Goal: Information Seeking & Learning: Learn about a topic

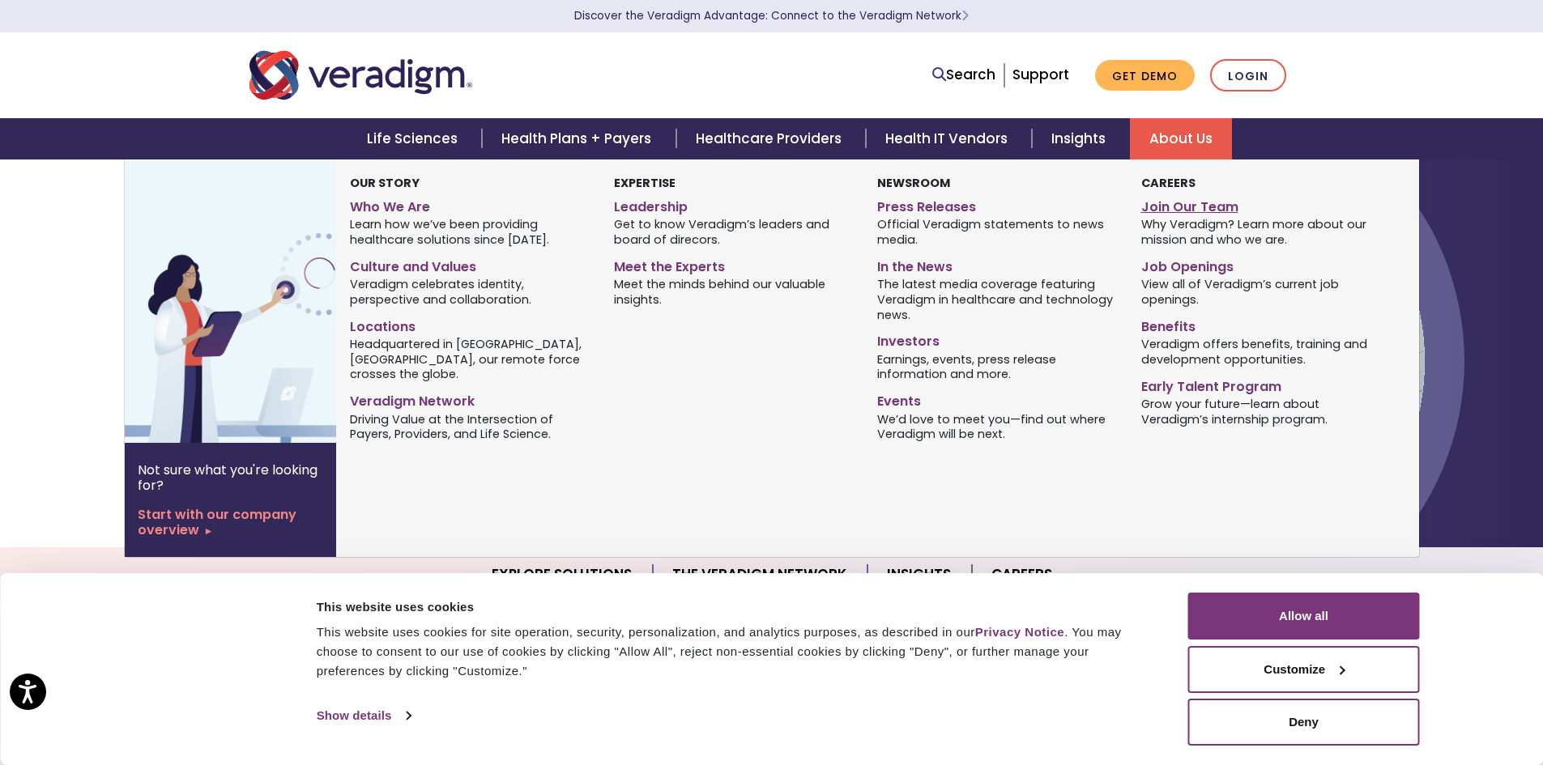
click at [1158, 207] on link "Join Our Team" at bounding box center [1260, 204] width 239 height 23
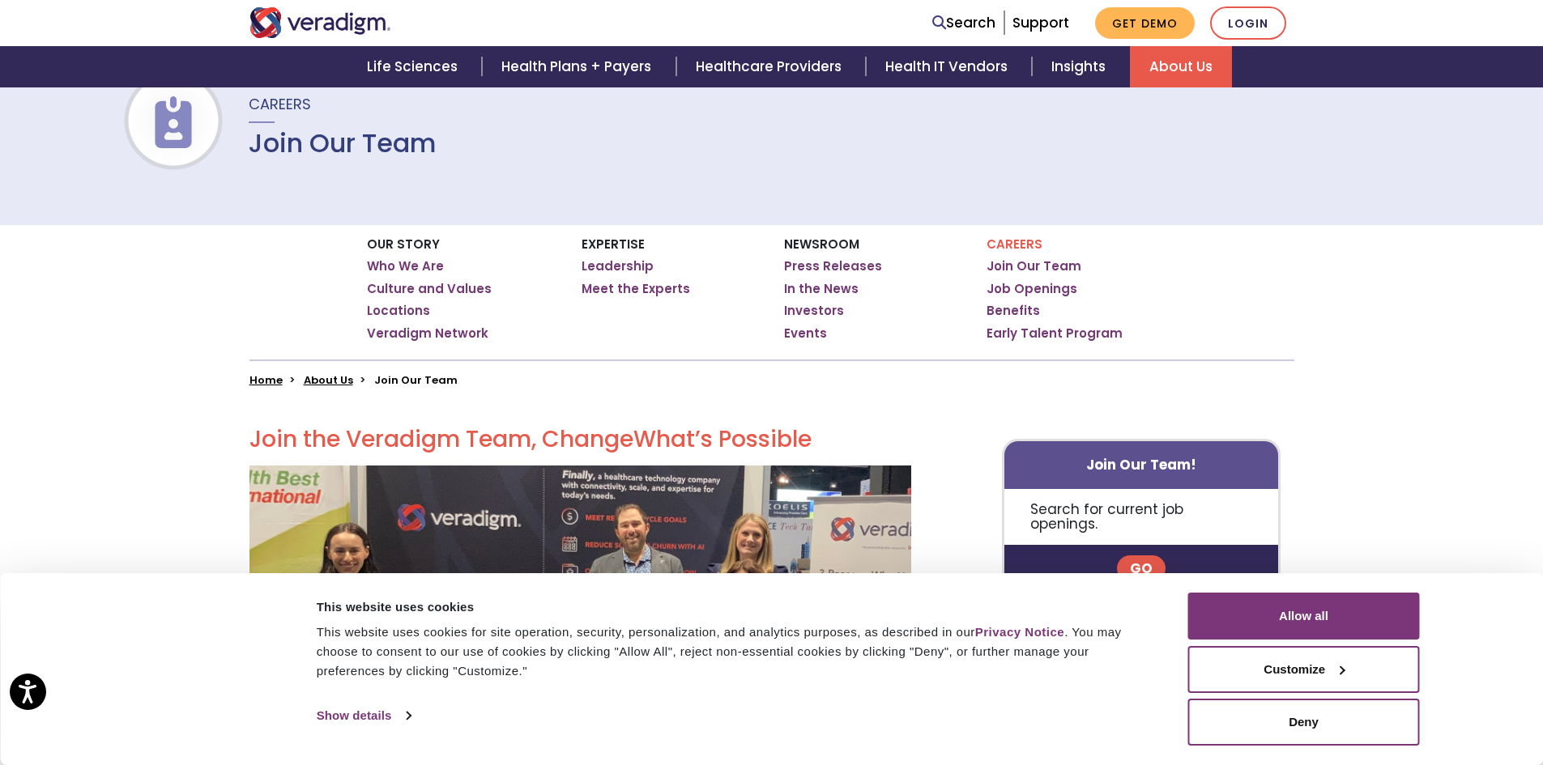
scroll to position [324, 0]
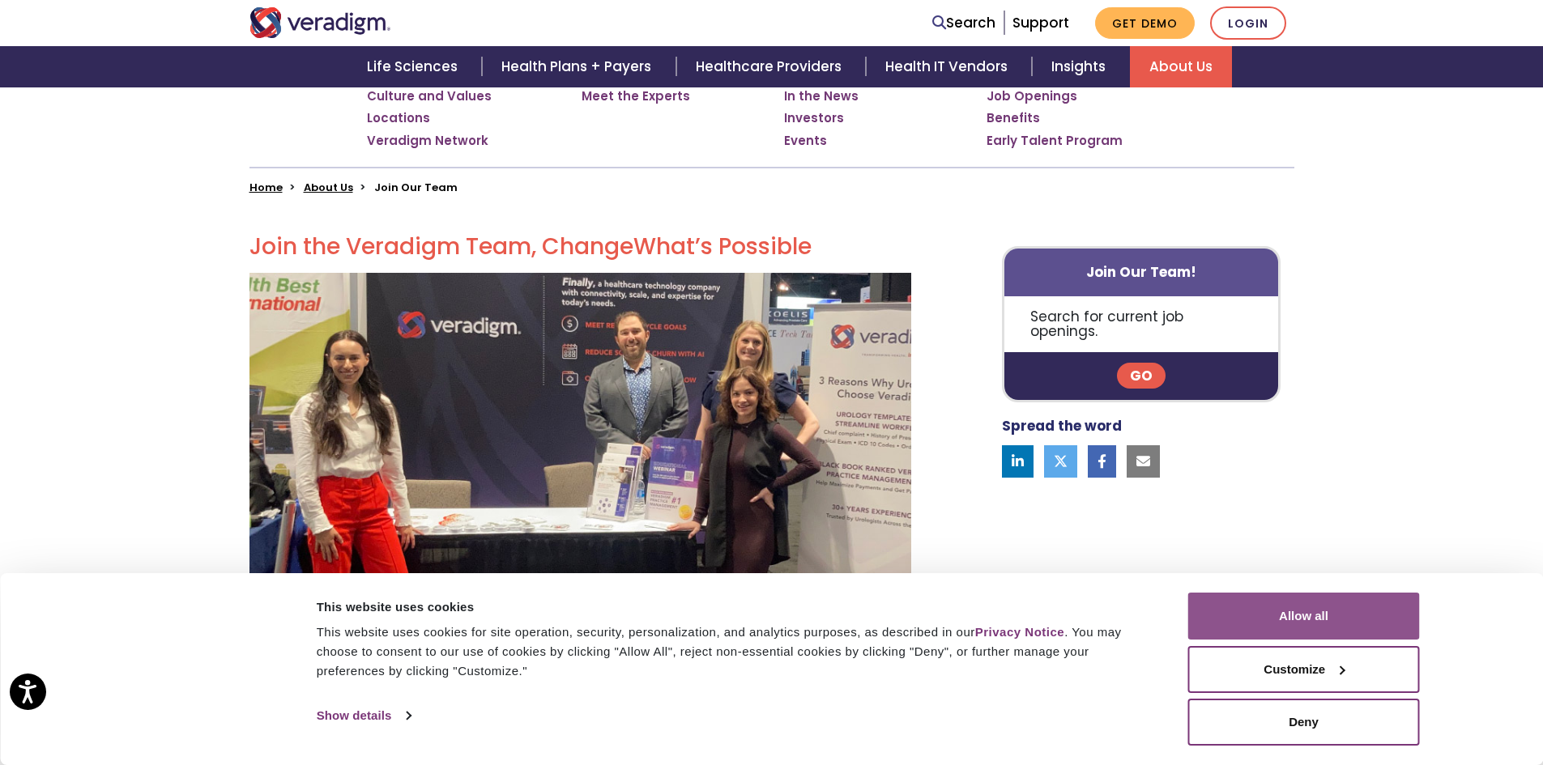
click at [1290, 621] on button "Allow all" at bounding box center [1304, 616] width 232 height 47
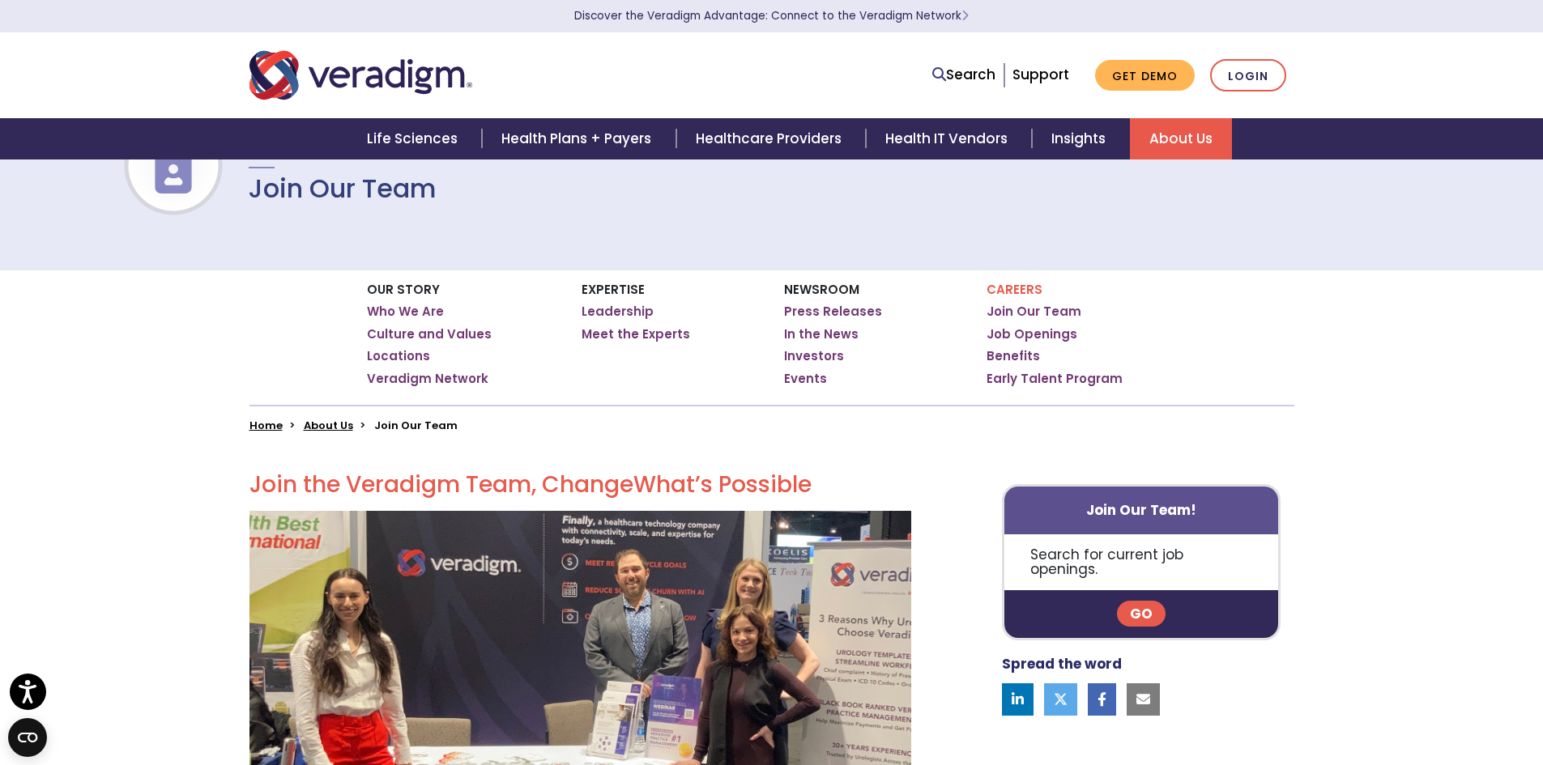
scroll to position [81, 0]
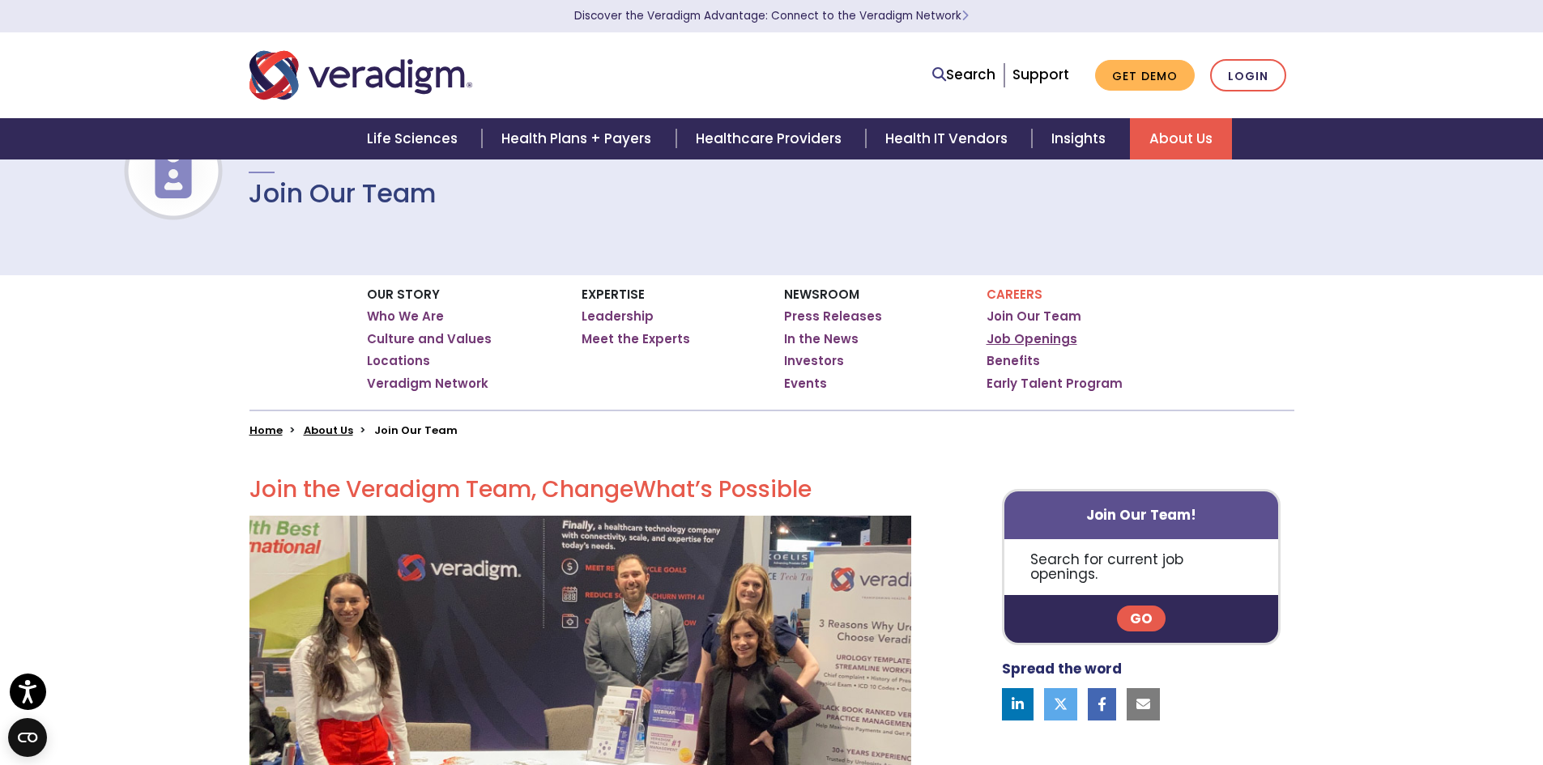
click at [1032, 343] on link "Job Openings" at bounding box center [1032, 339] width 91 height 16
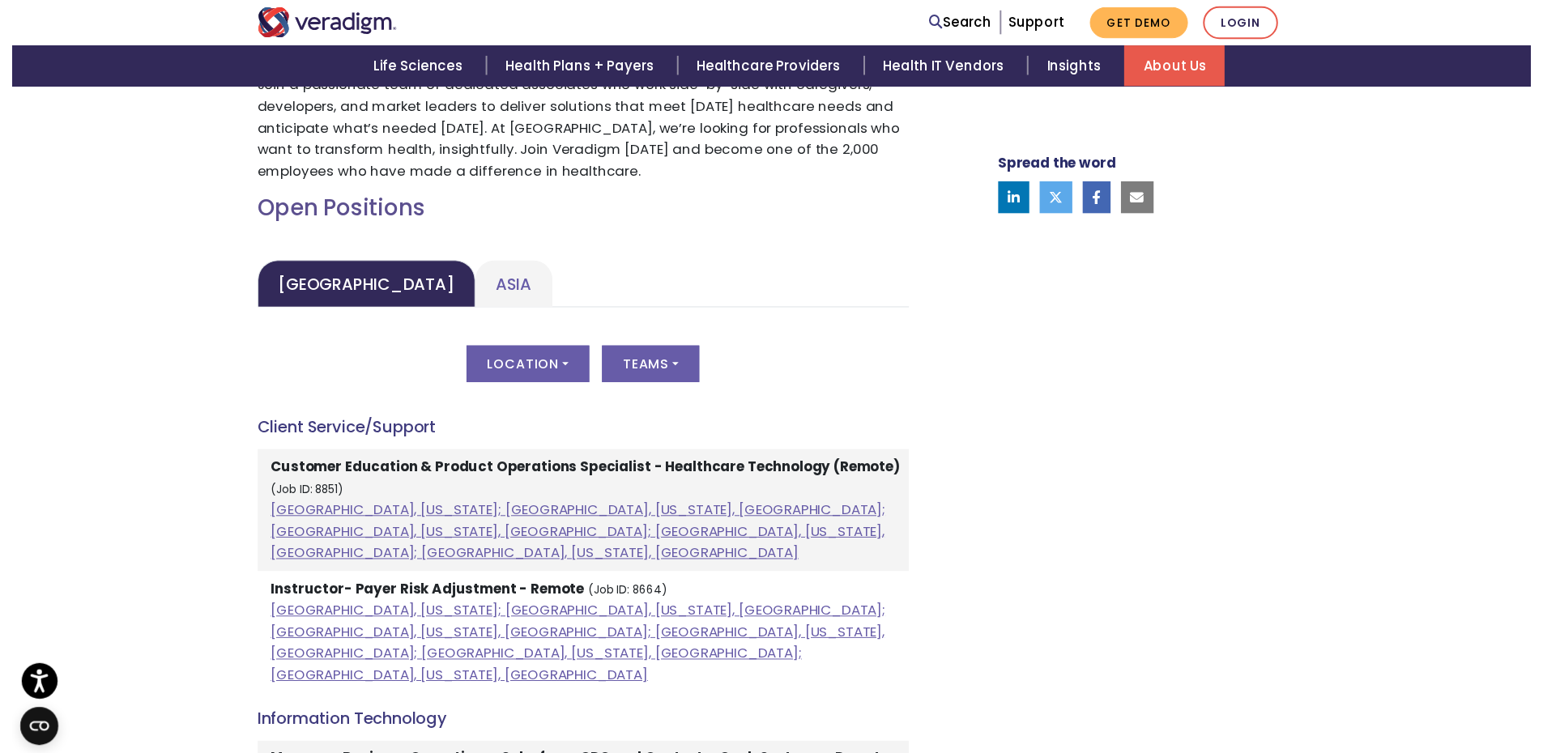
scroll to position [648, 0]
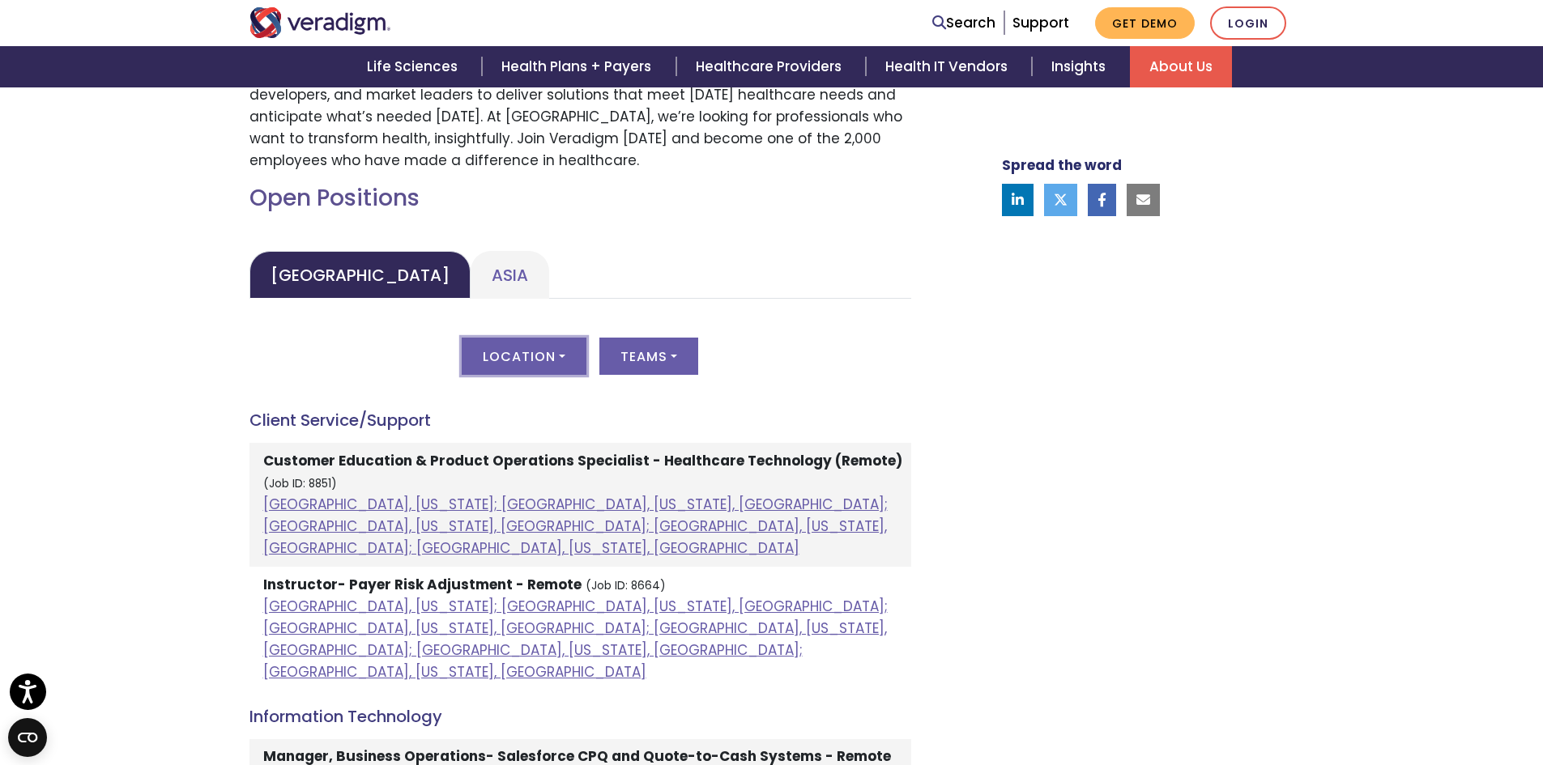
click at [548, 356] on button "Location" at bounding box center [524, 356] width 125 height 37
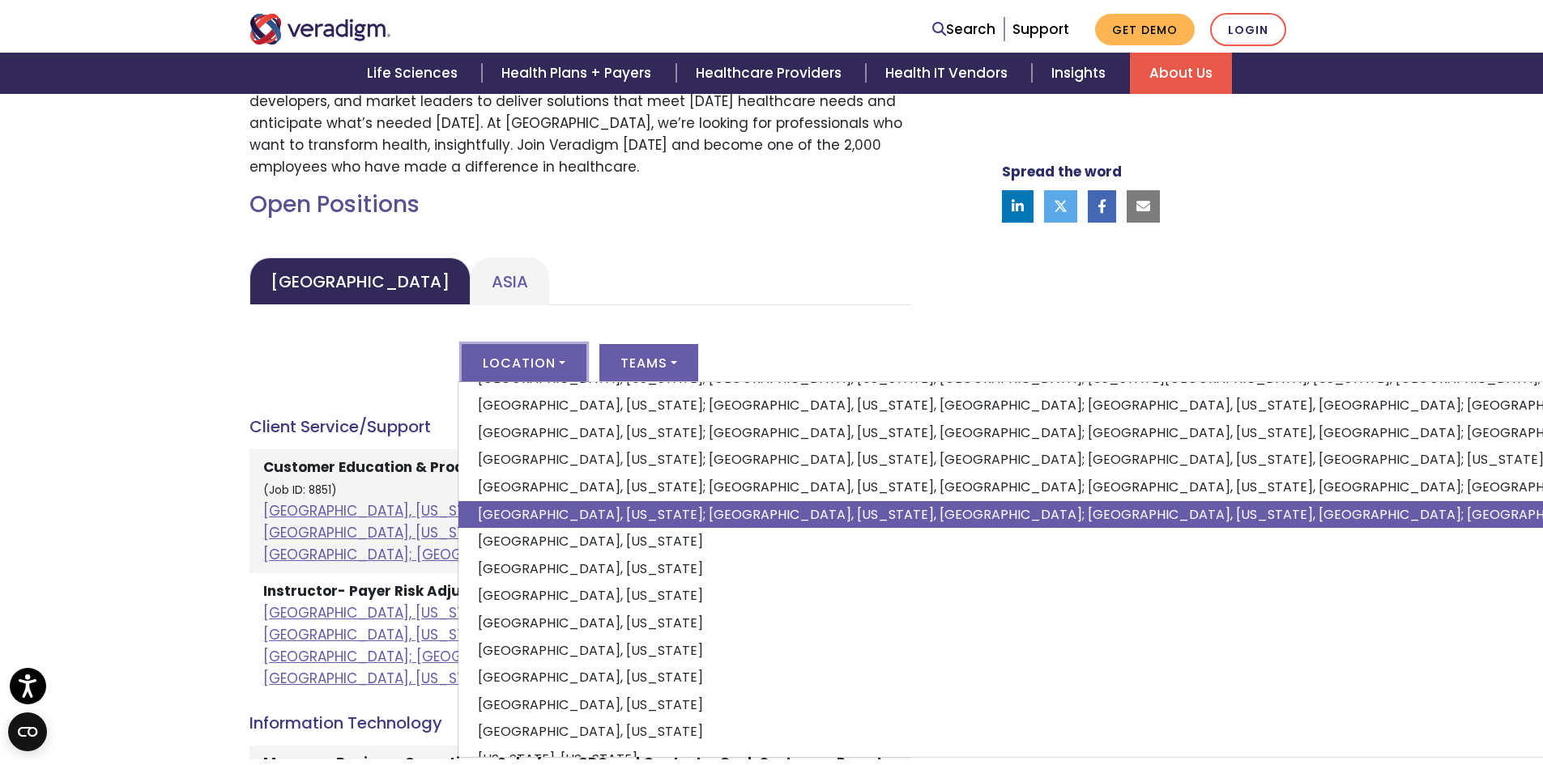
scroll to position [79, 0]
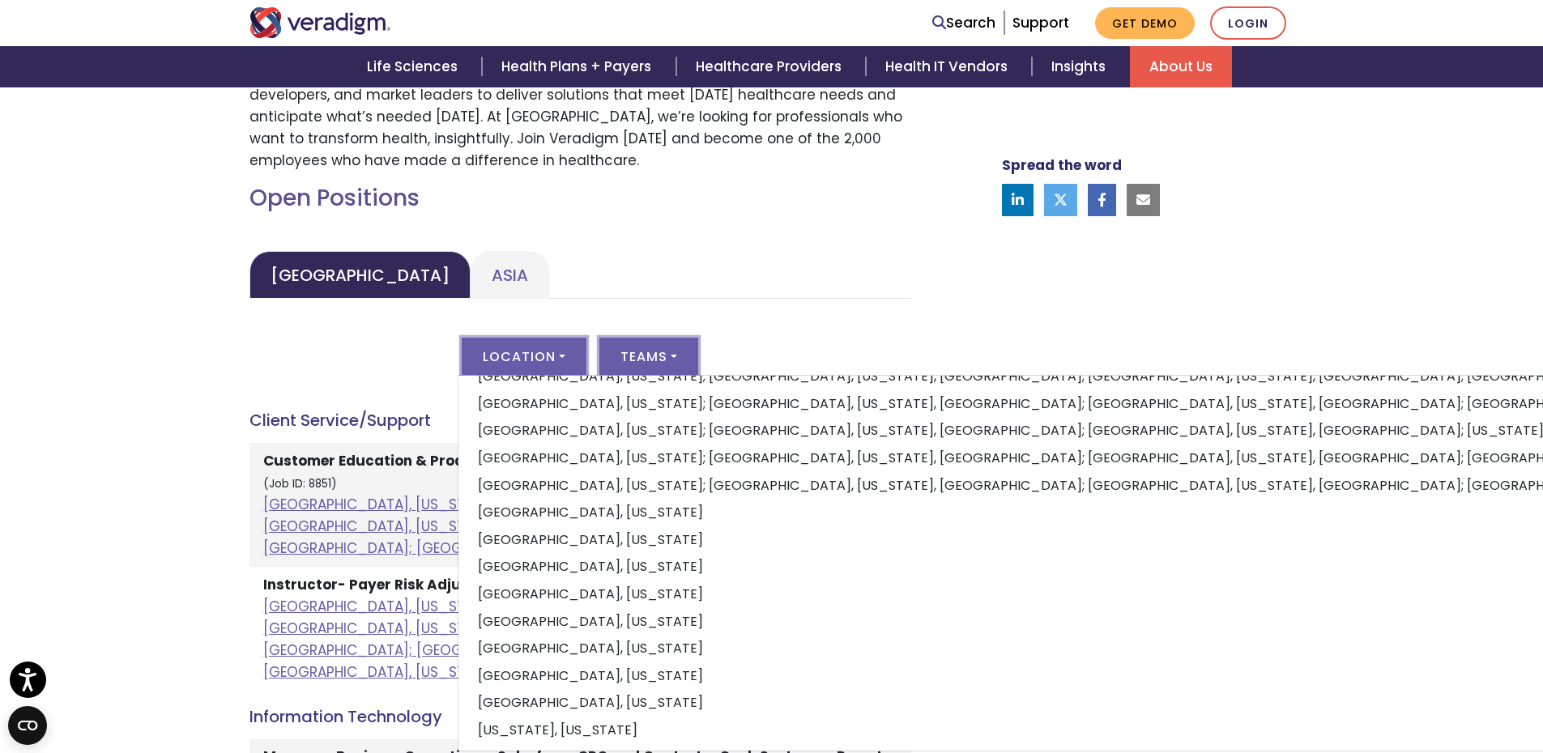
click at [656, 347] on button "Teams" at bounding box center [648, 356] width 99 height 37
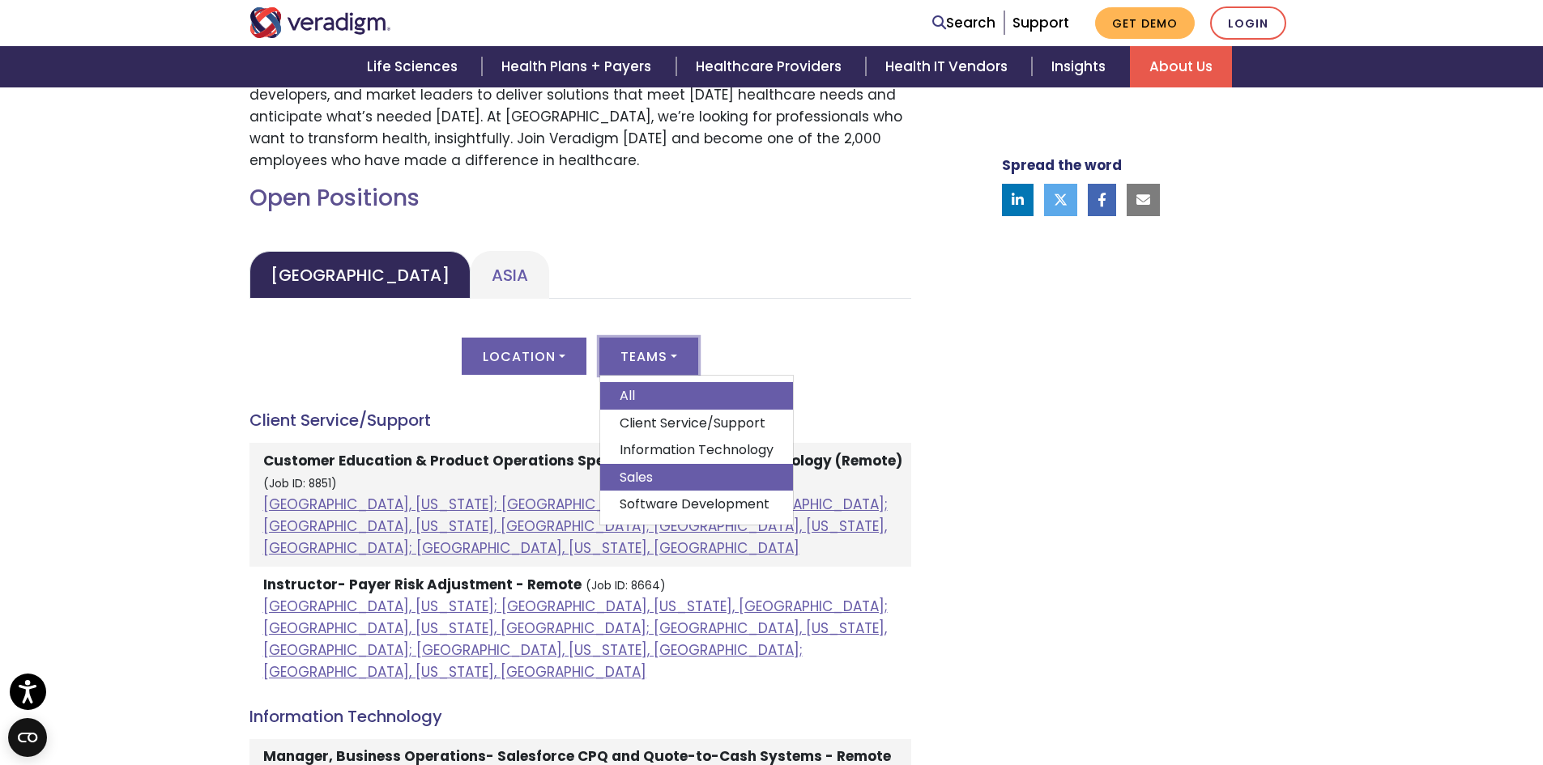
click at [670, 474] on link "Sales" at bounding box center [696, 478] width 193 height 28
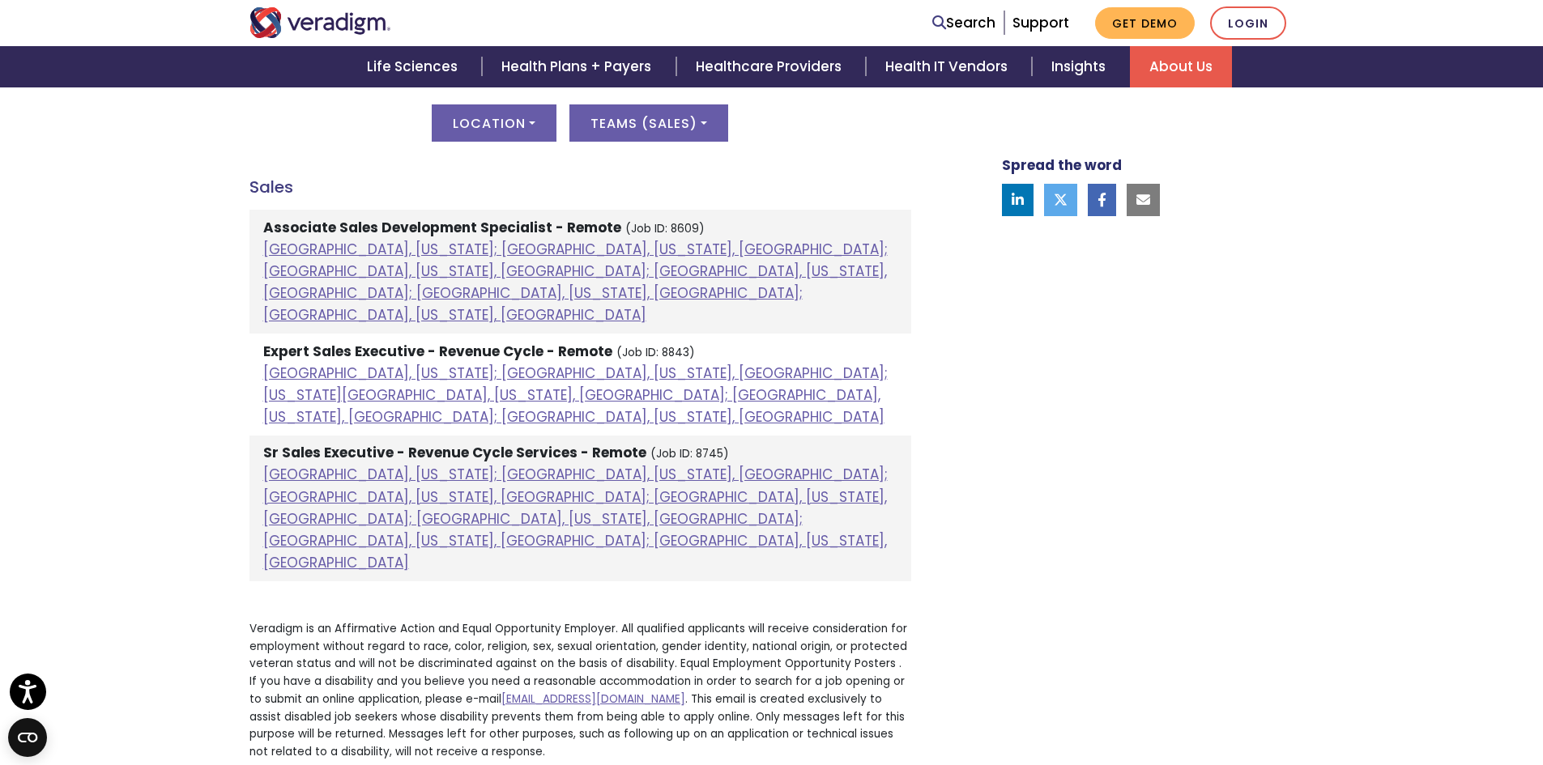
scroll to position [891, 0]
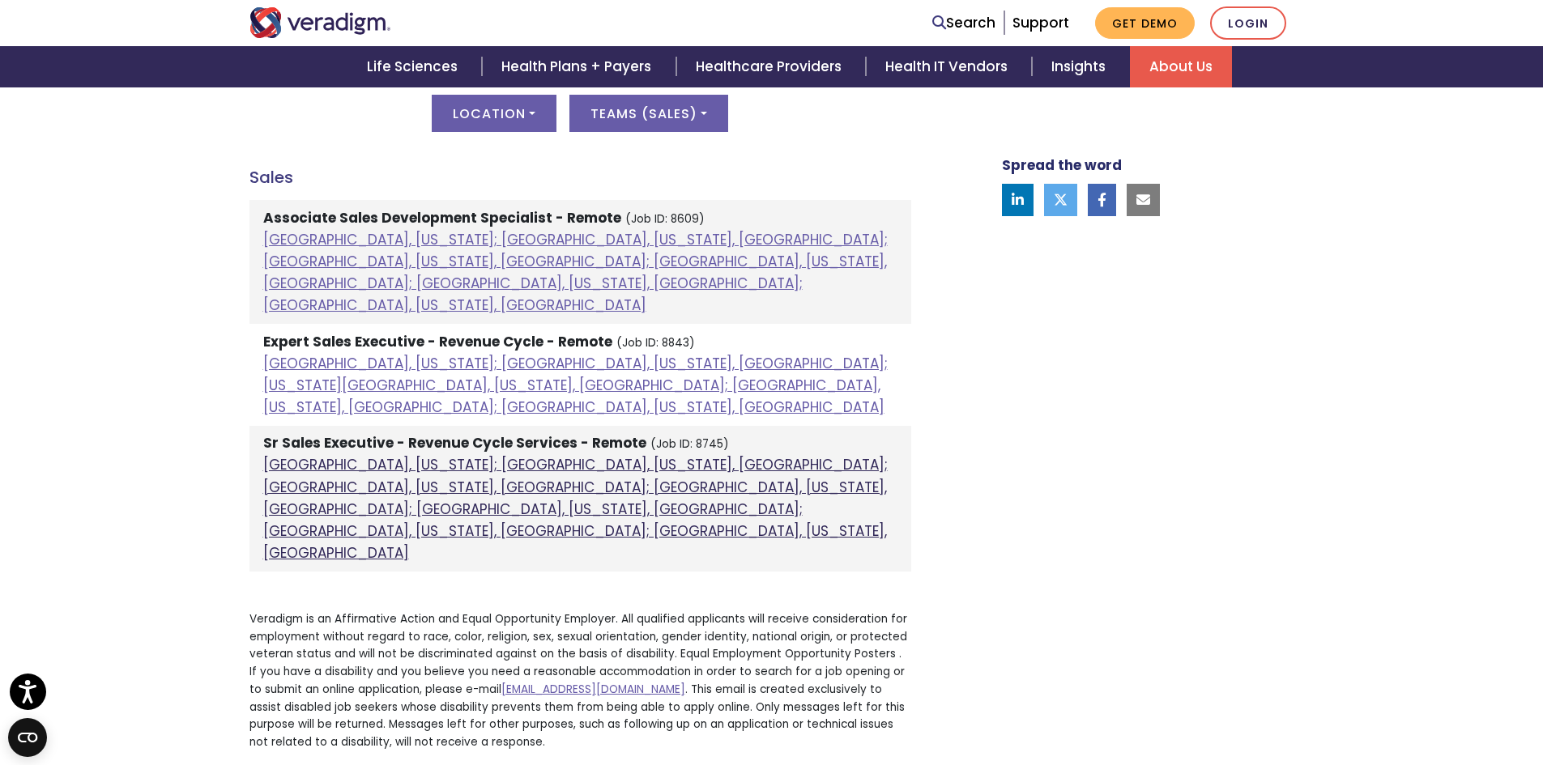
click at [399, 455] on link "Atlanta, Georgia; Chicago, Illinois, United States; Houston, Texas, United Stat…" at bounding box center [575, 509] width 625 height 108
